Goal: Information Seeking & Learning: Learn about a topic

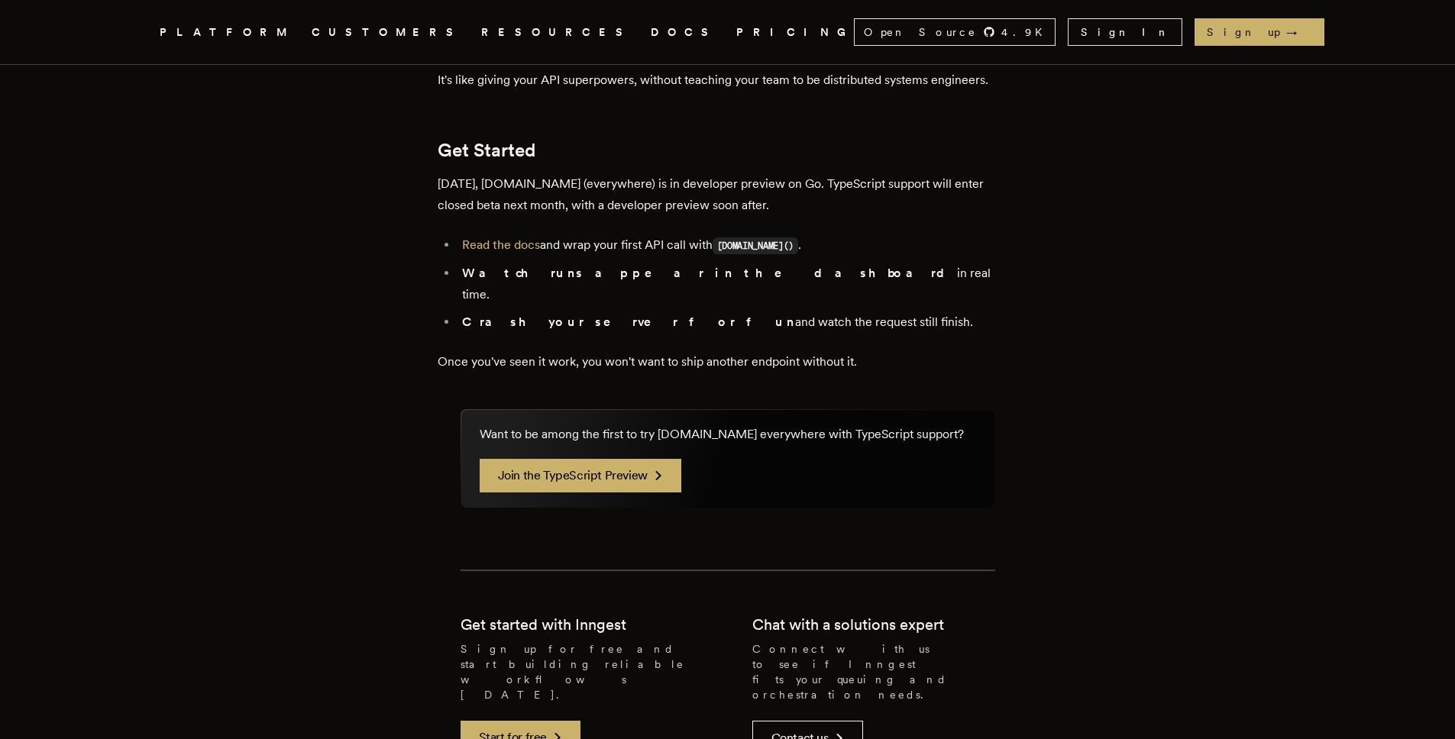
scroll to position [2750, 0]
drag, startPoint x: 6, startPoint y: 63, endPoint x: 40, endPoint y: 51, distance: 36.2
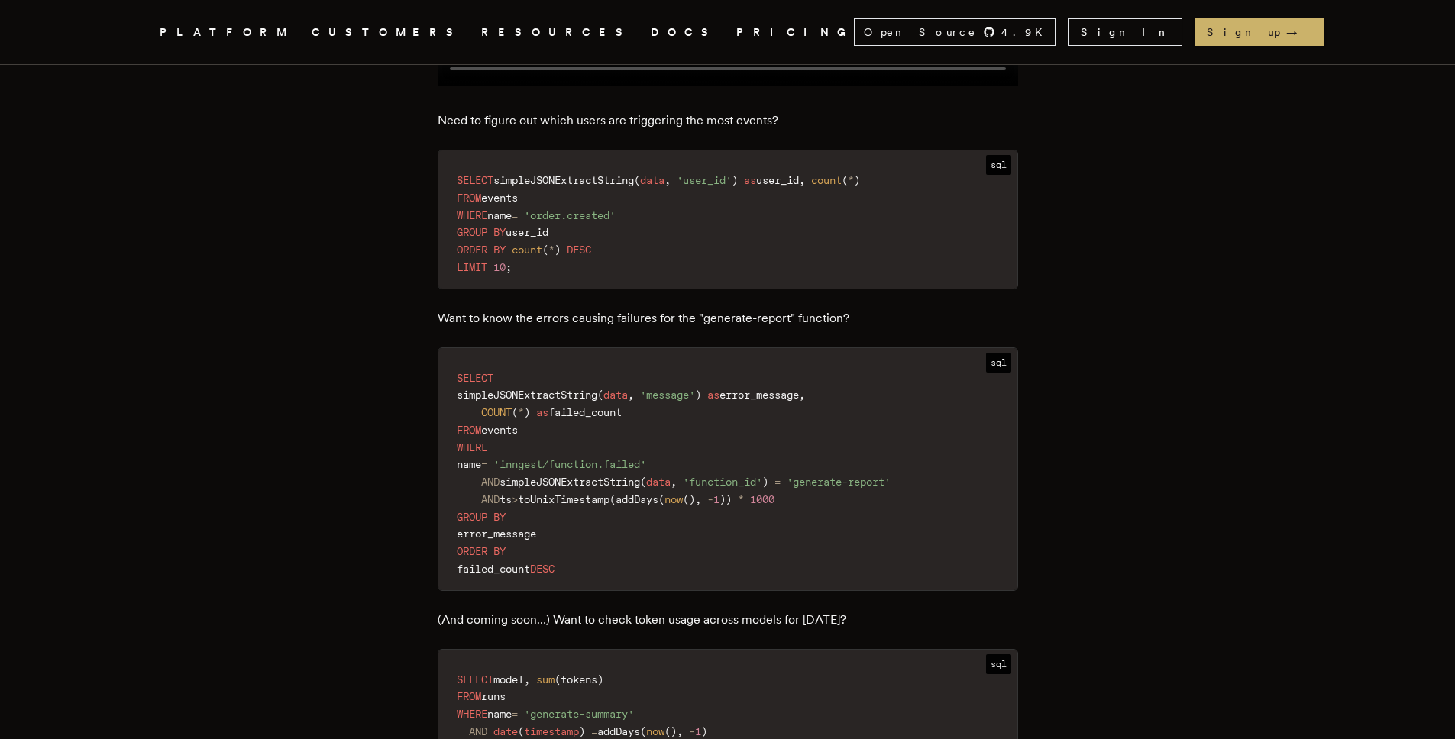
scroll to position [2383, 0]
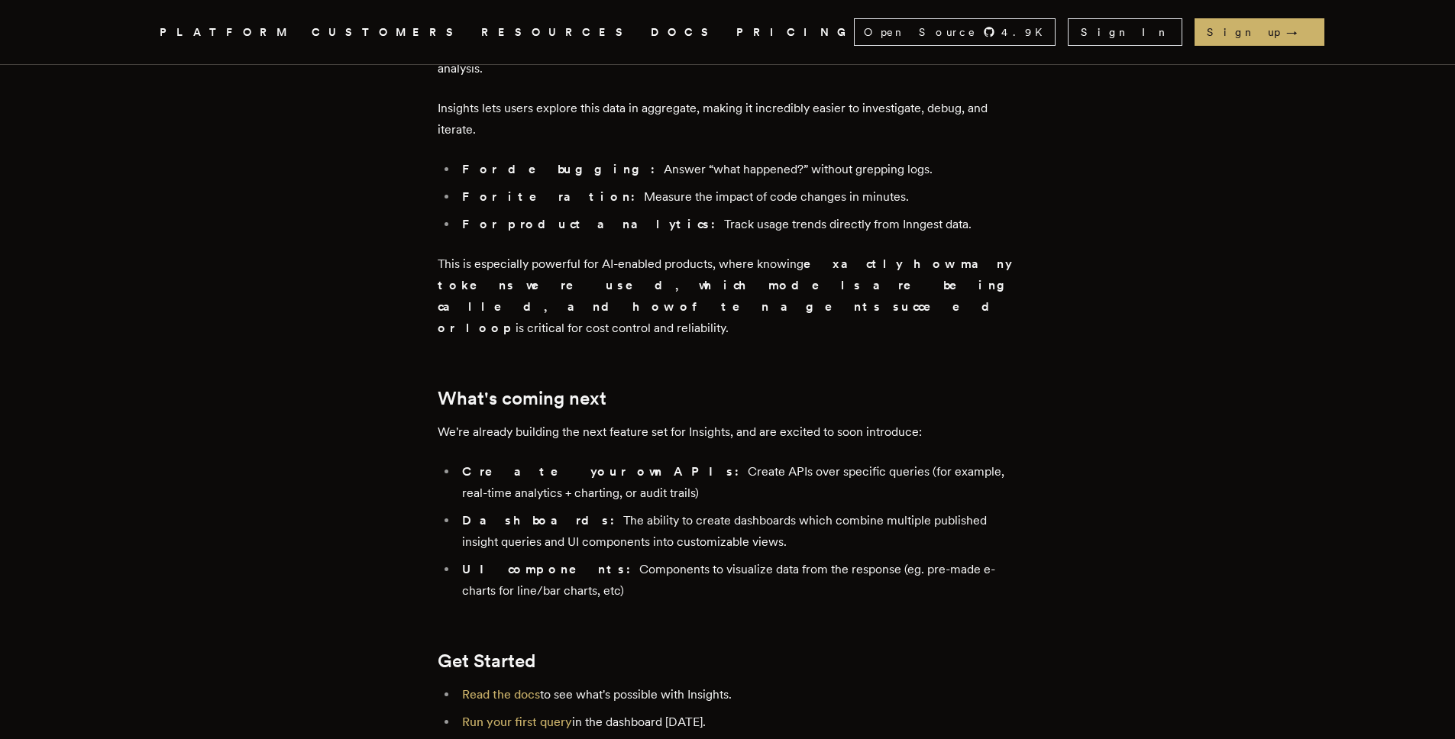
scroll to position [3300, 0]
